Goal: Transaction & Acquisition: Purchase product/service

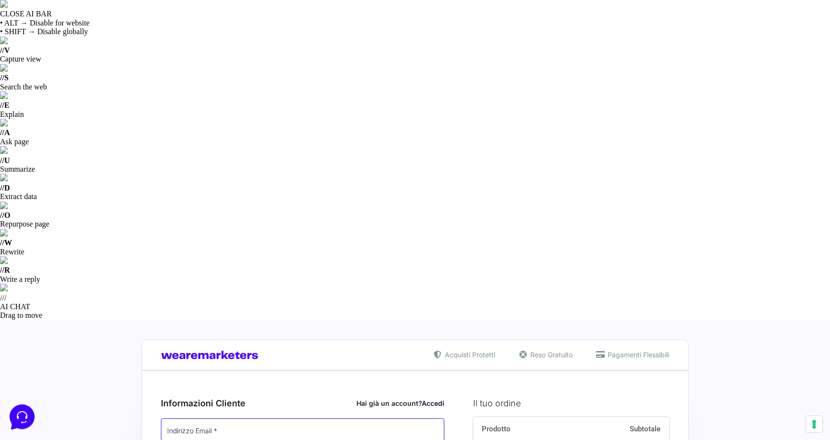
type input "[EMAIL_ADDRESS][DOMAIN_NAME]"
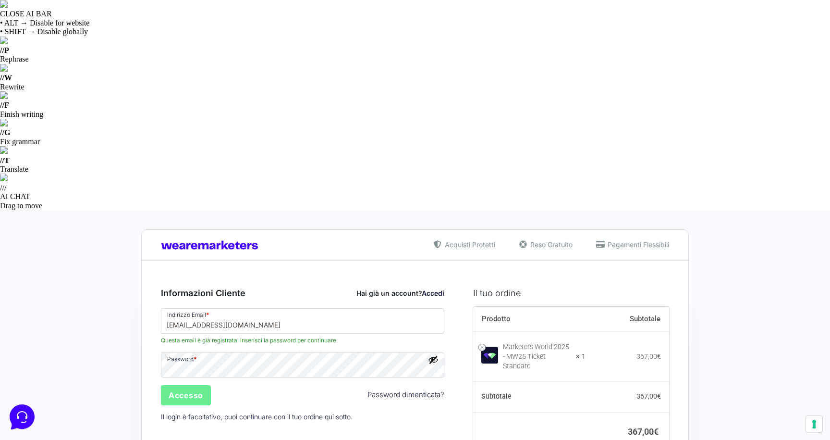
type input "Monetizzando15"
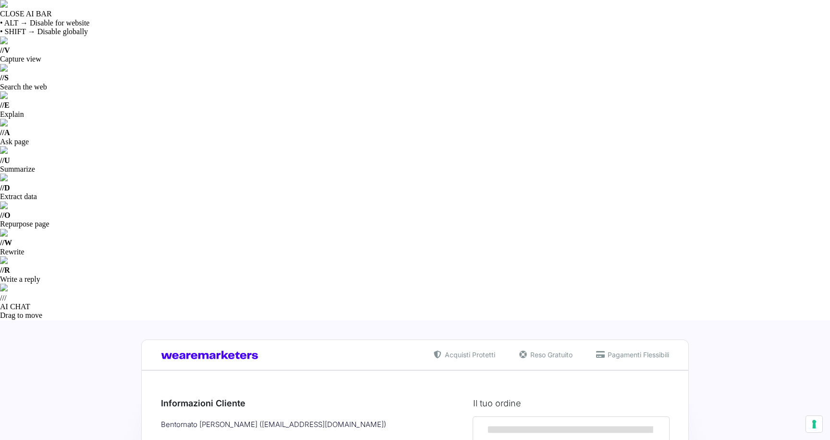
select select
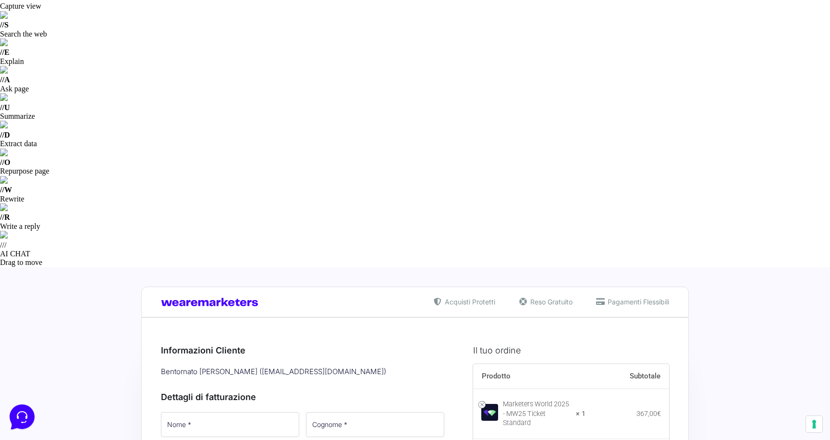
scroll to position [53, 0]
type input "3513030126"
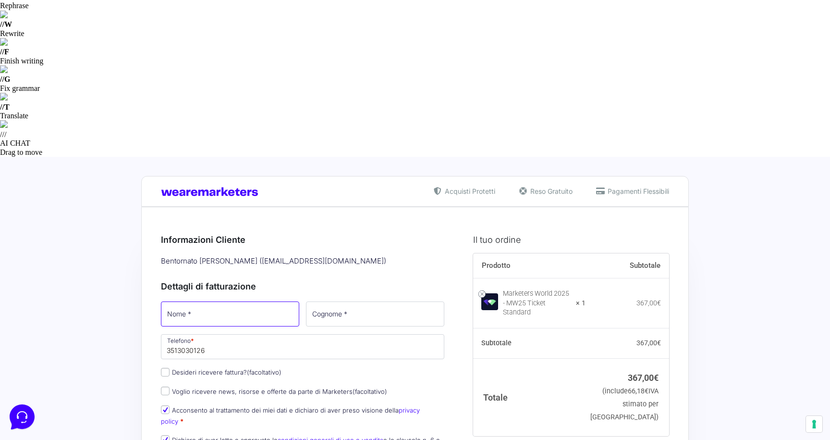
click at [246, 301] on input "Nome *" at bounding box center [230, 313] width 138 height 25
type input "Cristian"
click at [344, 301] on input "Cognome *" at bounding box center [375, 313] width 138 height 25
type input "Iovino"
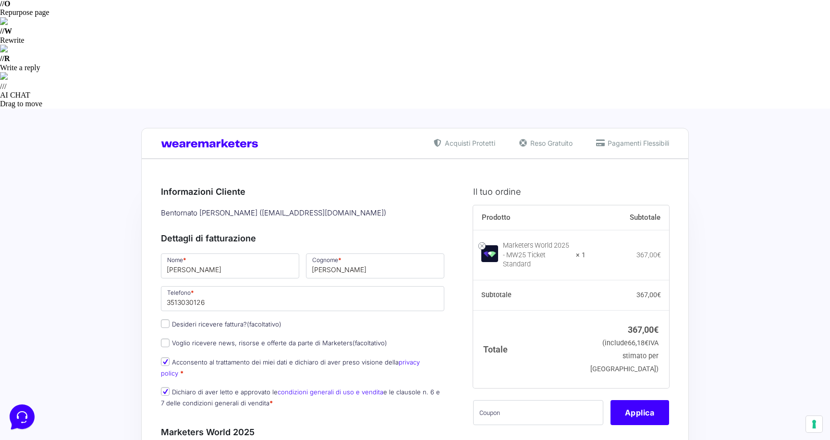
scroll to position [211, 0]
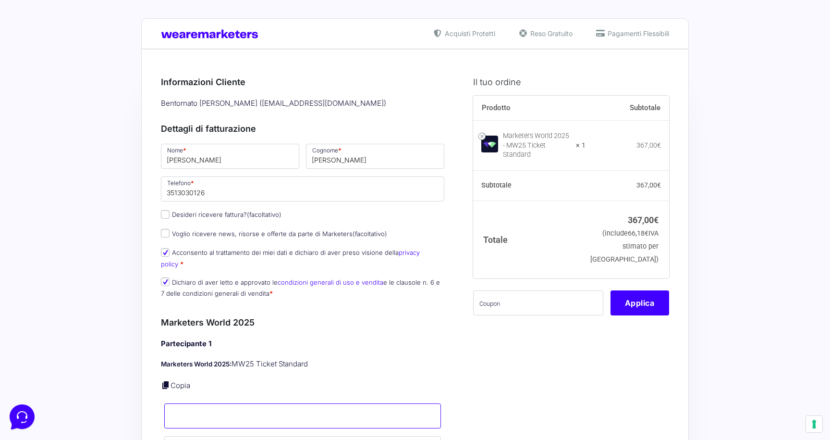
click at [198, 403] on input "Nome *" at bounding box center [302, 415] width 277 height 25
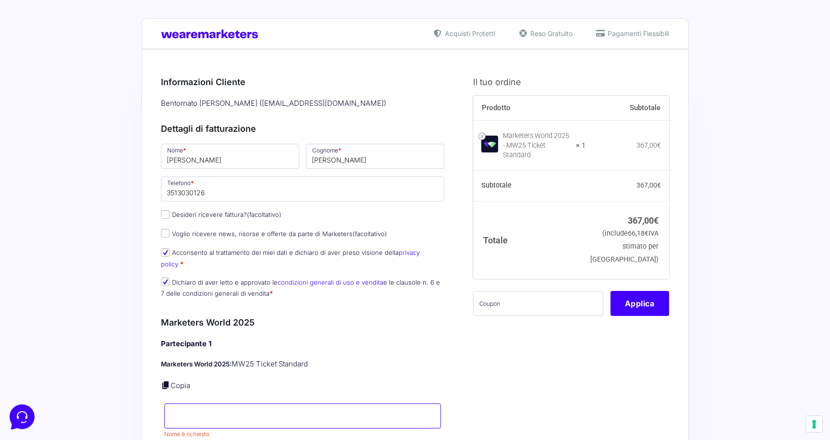
click at [206, 403] on input "Nome *" at bounding box center [302, 415] width 277 height 25
type input "Cristian"
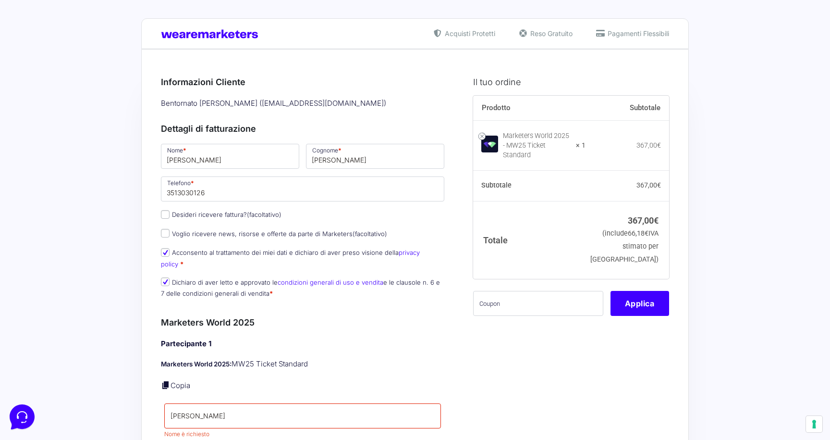
type input "Iovino"
type input "[EMAIL_ADDRESS][DOMAIN_NAME]"
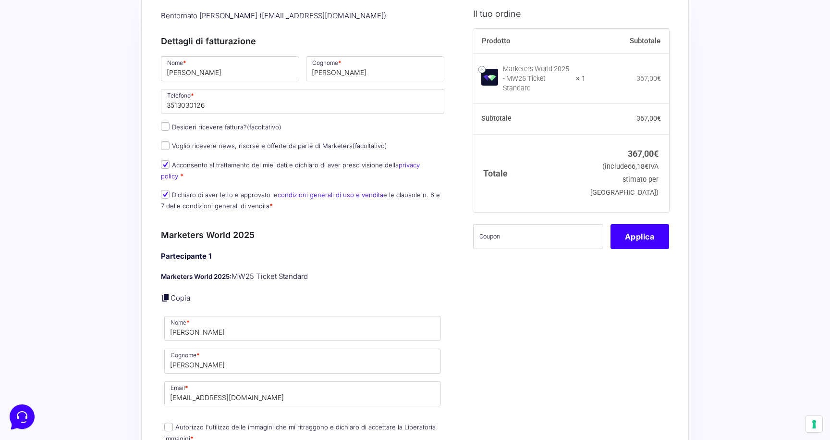
scroll to position [414, 0]
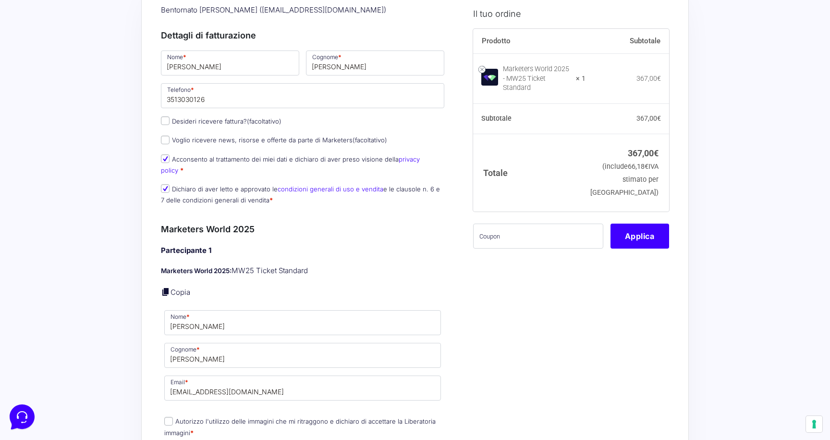
click at [168, 417] on input "Autorizzo l'utilizzo delle immagini che mi ritraggono e dichiaro di accettare l…" at bounding box center [168, 421] width 9 height 9
checkbox input "true"
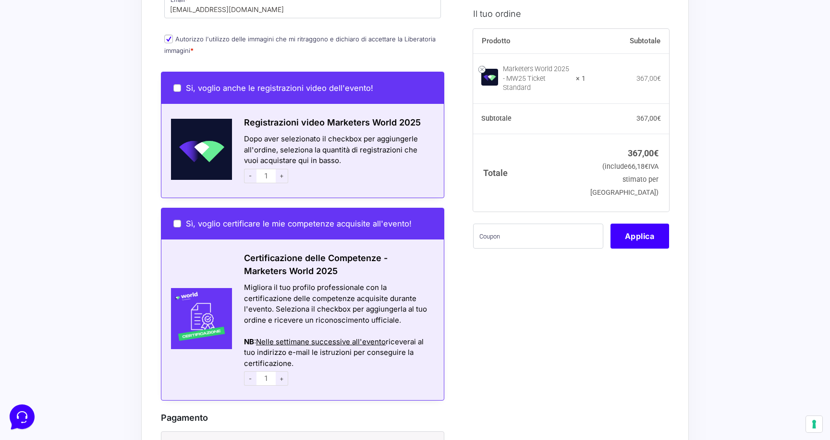
scroll to position [825, 0]
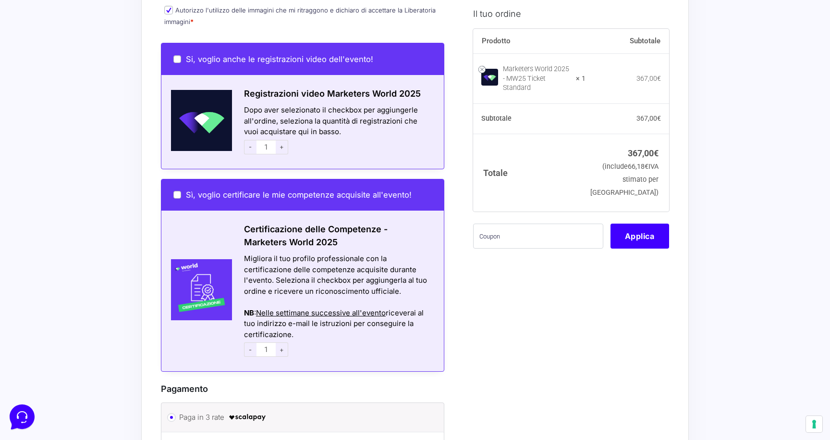
radio input "true"
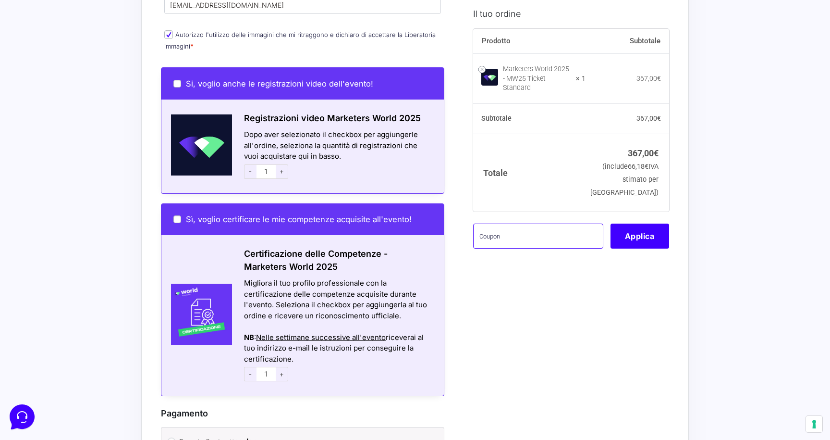
click at [502, 225] on input "text" at bounding box center [538, 235] width 130 height 25
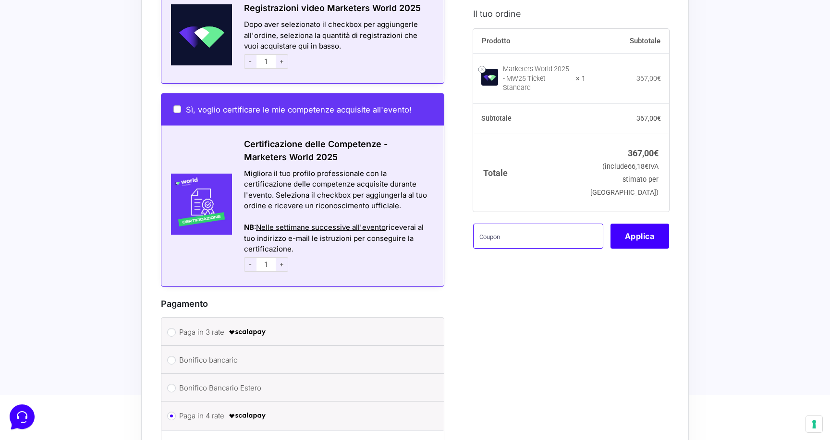
click at [502, 225] on input "text" at bounding box center [538, 235] width 130 height 25
type input "monetizzando15"
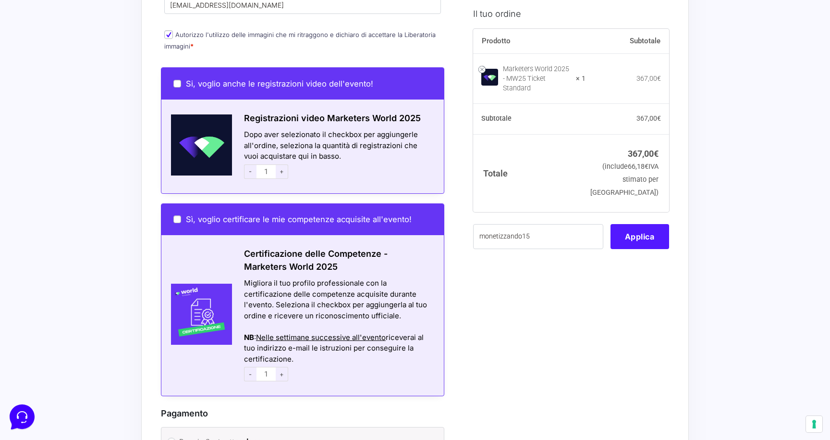
click at [635, 223] on button "Applica" at bounding box center [640, 235] width 59 height 25
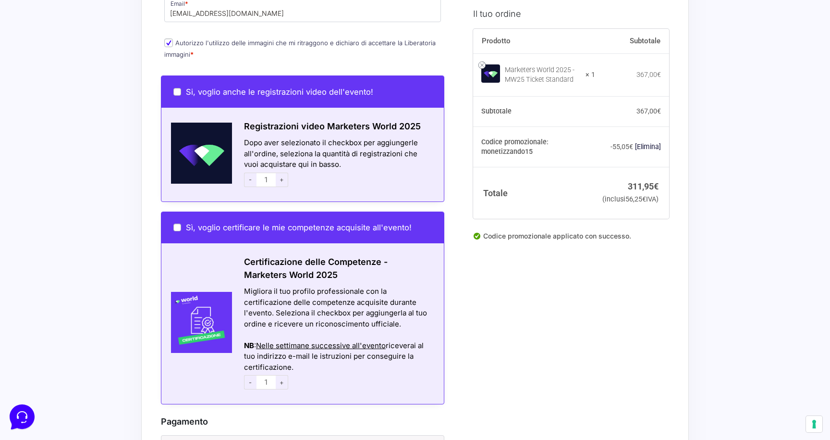
scroll to position [843, 0]
